Goal: Task Accomplishment & Management: Complete application form

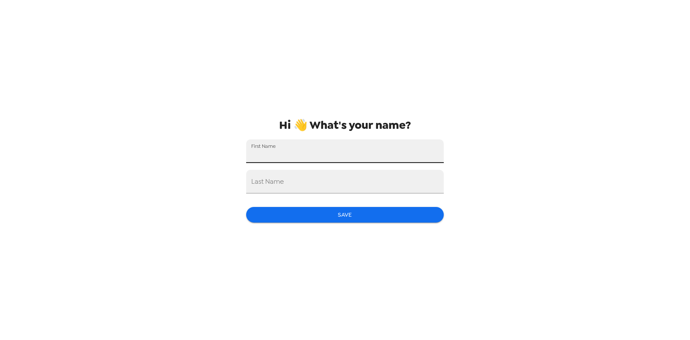
click at [324, 152] on input "First Name" at bounding box center [345, 151] width 198 height 24
type input "[PERSON_NAME]"
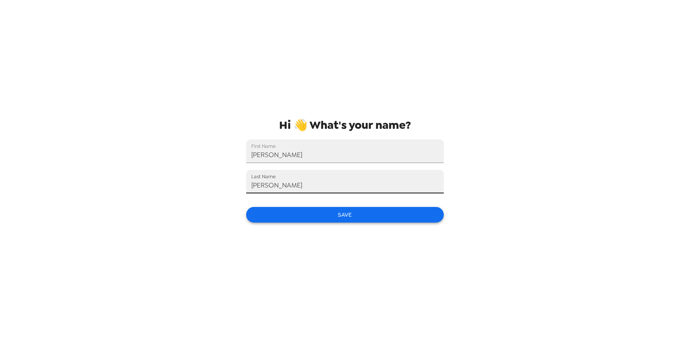
type input "[PERSON_NAME]"
click at [342, 215] on button "Save" at bounding box center [345, 215] width 198 height 16
